Goal: Check status

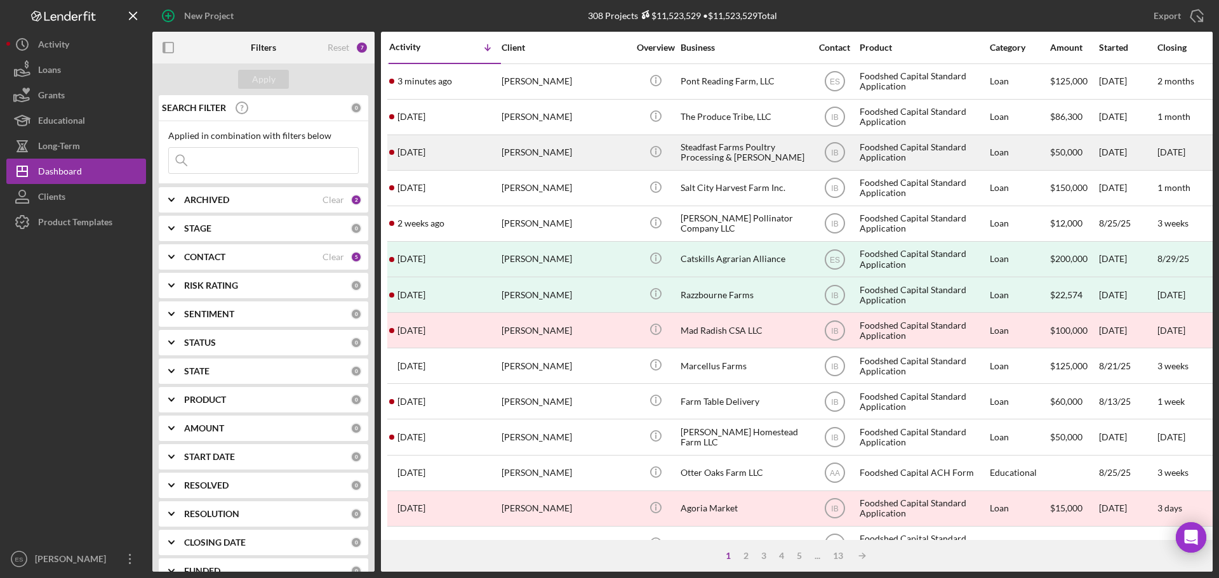
click at [630, 149] on td "[PERSON_NAME]" at bounding box center [566, 153] width 130 height 36
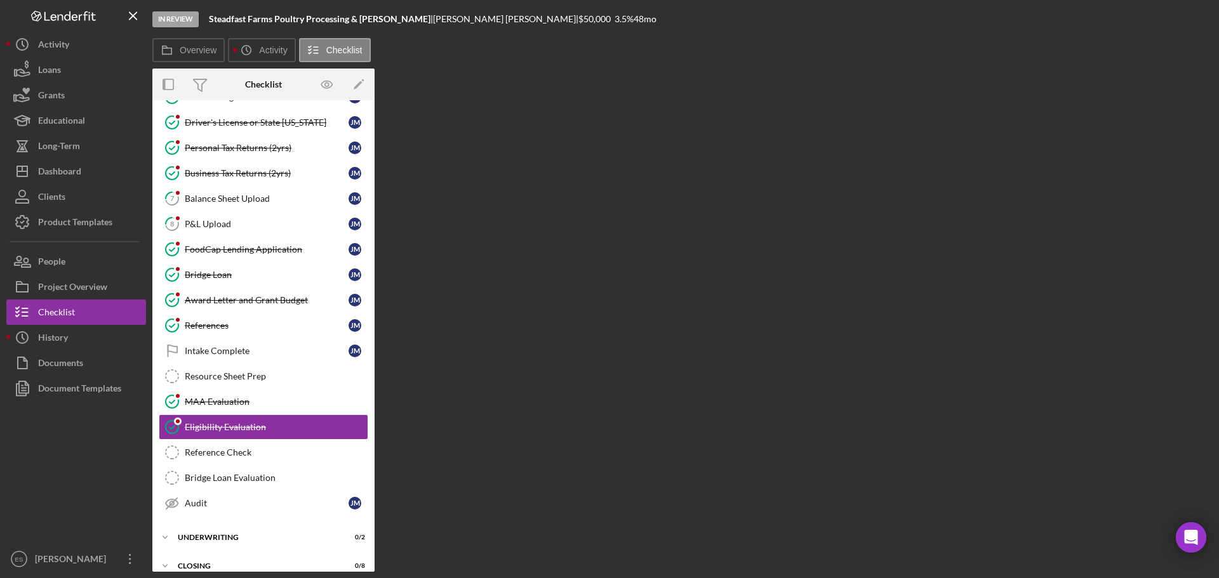
scroll to position [113, 0]
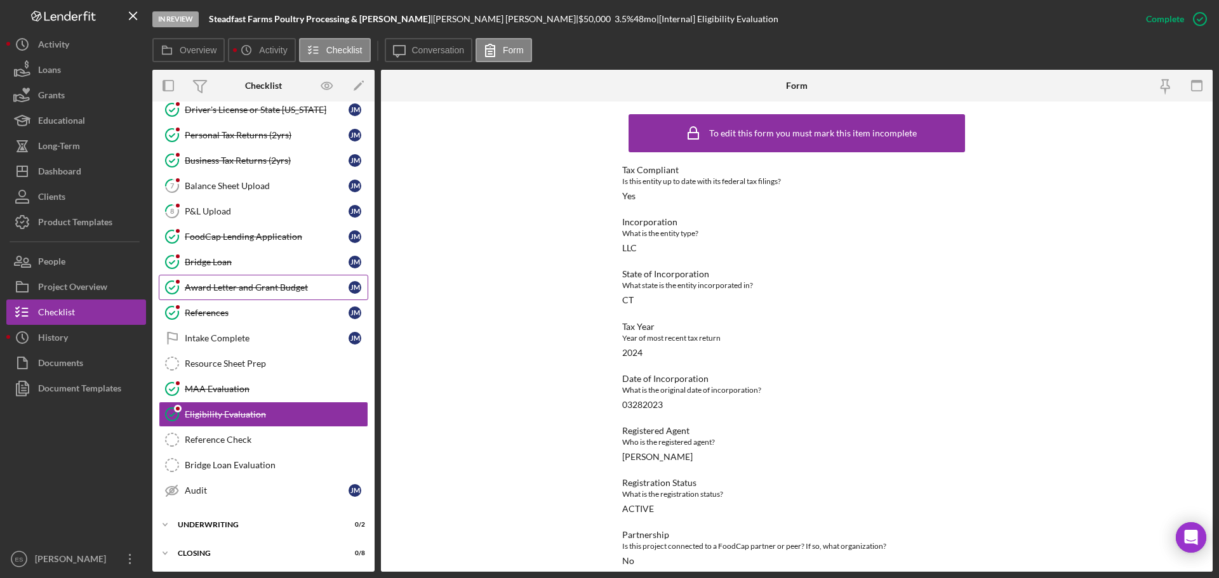
click at [242, 286] on div "Award Letter and Grant Budget" at bounding box center [267, 288] width 164 height 10
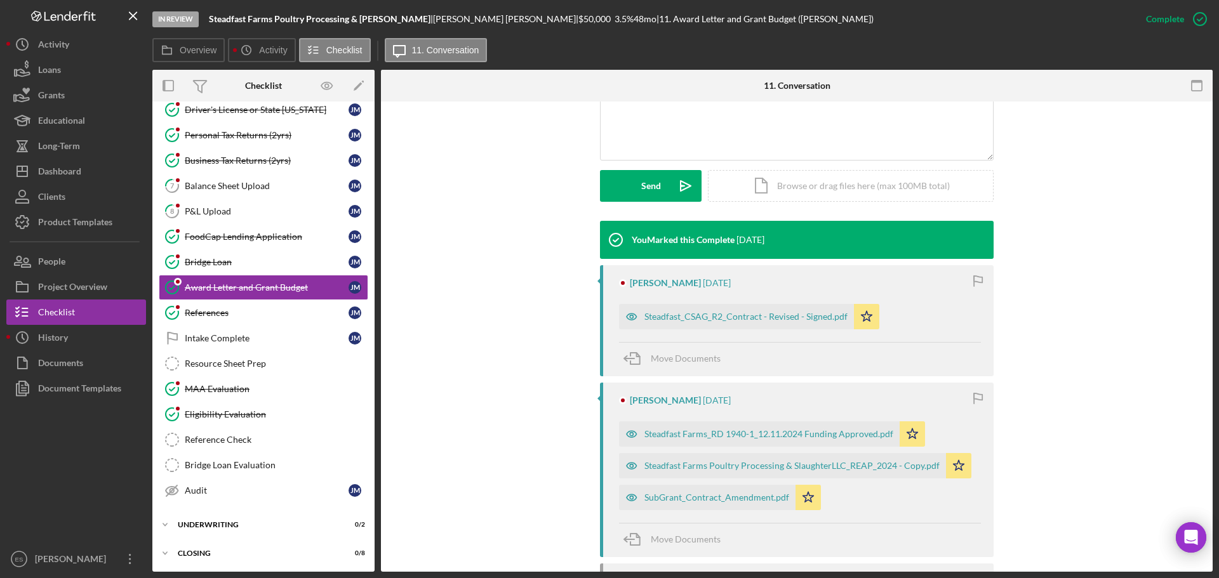
scroll to position [317, 0]
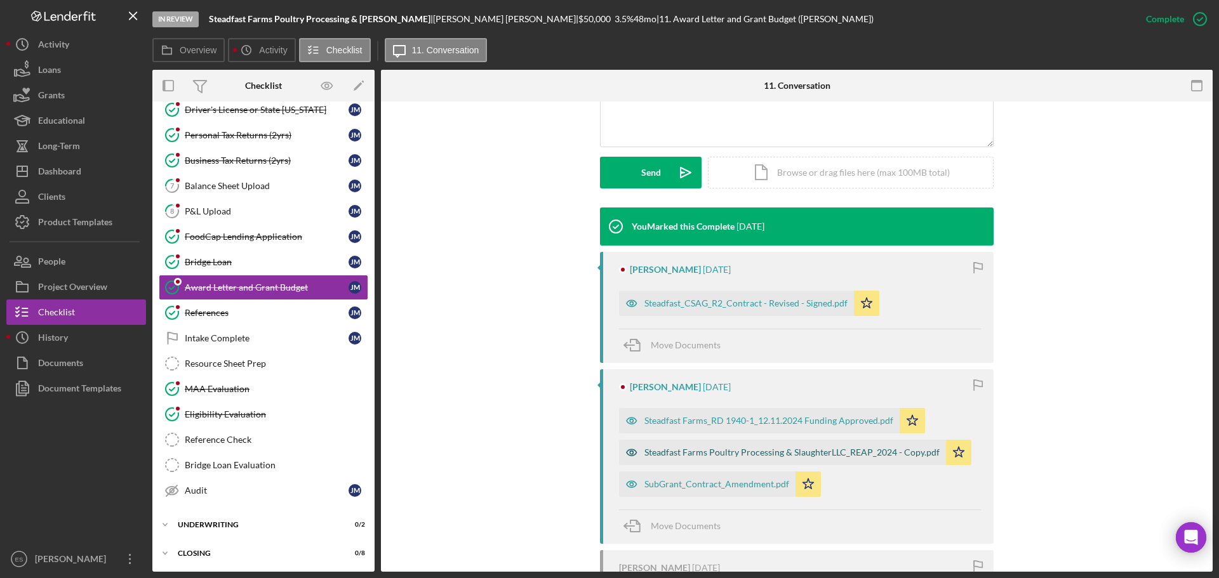
click at [821, 449] on div "Steadfast Farms Poultry Processing & SlaughterLLC_REAP_2024 - Copy.pdf" at bounding box center [791, 453] width 295 height 10
